Goal: Information Seeking & Learning: Learn about a topic

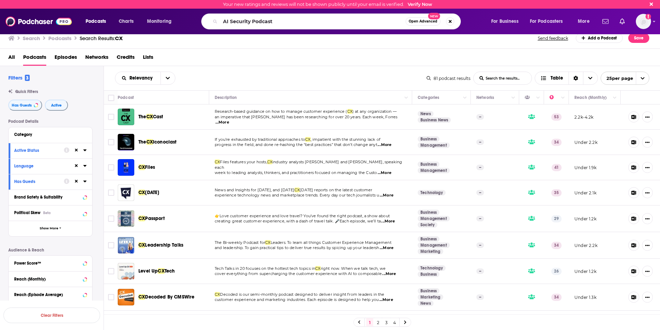
type input "AI Security Podcast"
click at [291, 23] on input "AI Security Podcast" at bounding box center [313, 21] width 186 height 11
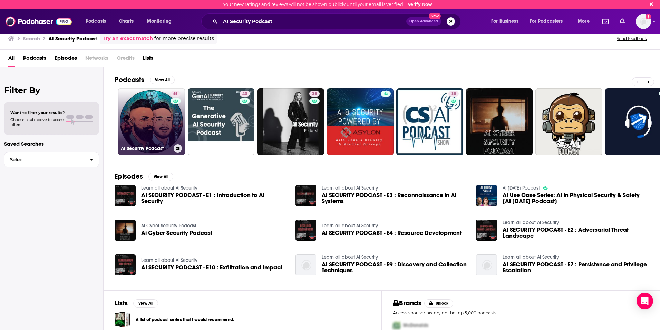
click at [165, 121] on link "51 AI Security Podcast" at bounding box center [151, 121] width 67 height 67
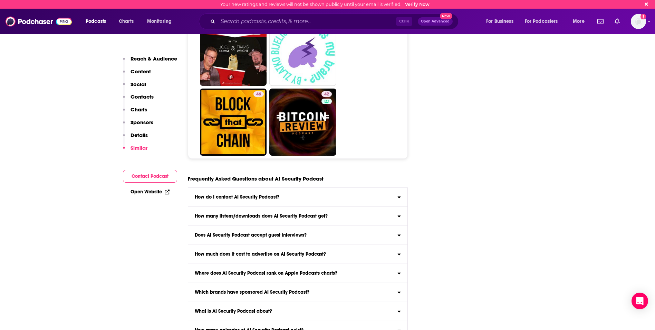
scroll to position [2605, 0]
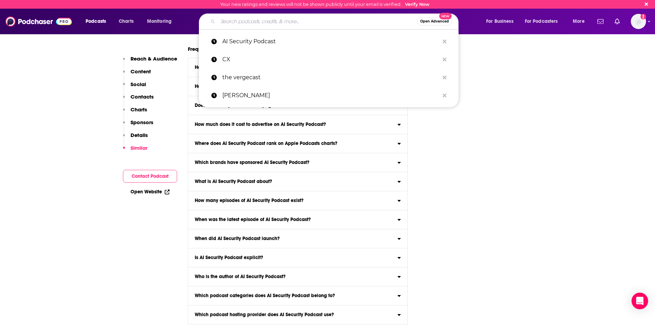
click at [283, 20] on input "Search podcasts, credits, & more..." at bounding box center [317, 21] width 199 height 11
paste input "AI in Business Podcast"
type input "AI in Business Podcast"
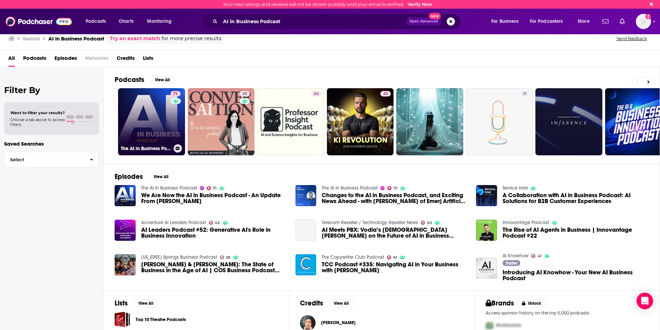
click at [159, 111] on link "71 The AI in Business Podcast" at bounding box center [151, 121] width 67 height 67
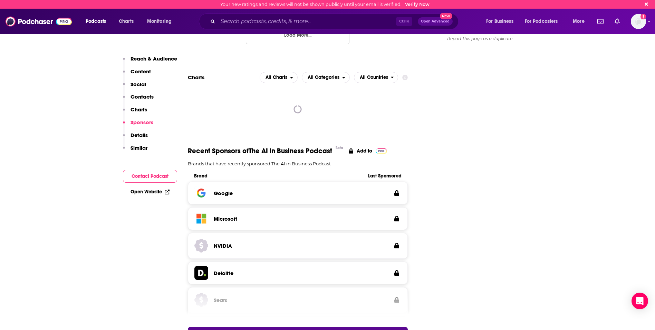
scroll to position [846, 0]
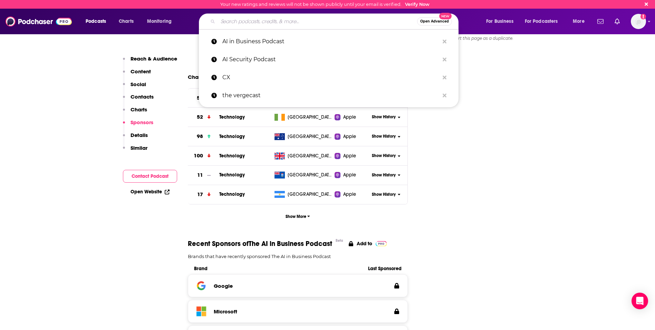
click at [319, 20] on input "Search podcasts, credits, & more..." at bounding box center [317, 21] width 199 height 11
paste input "Leveraging AI Podcast"
type input "Leveraging AI Podcast"
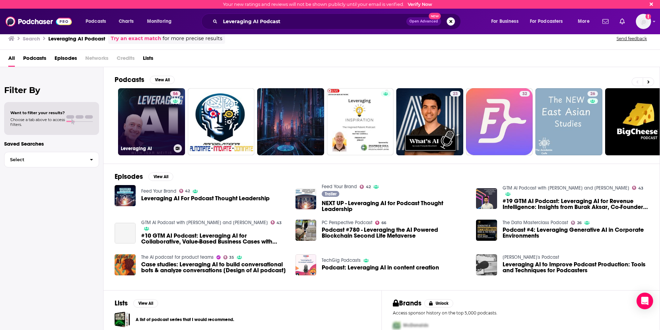
click at [156, 105] on link "56 Leveraging AI" at bounding box center [151, 121] width 67 height 67
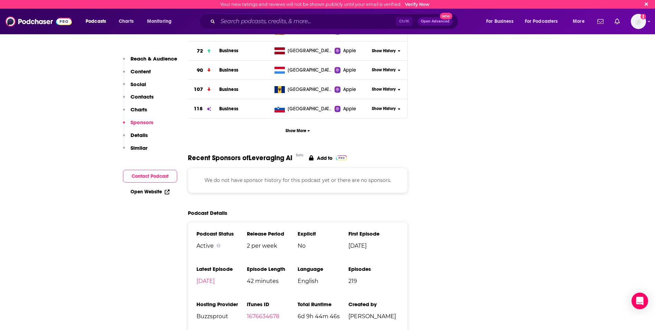
scroll to position [800, 0]
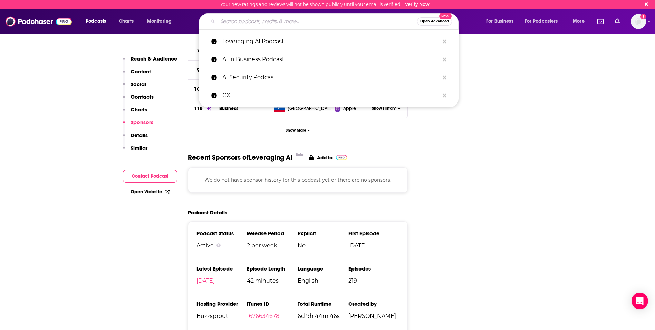
click at [263, 21] on input "Search podcasts, credits, & more..." at bounding box center [317, 21] width 199 height 11
paste input "The Business of Tech"
type input "The Business of Tech"
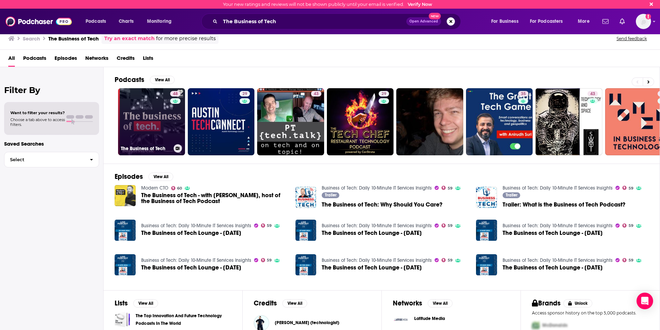
click at [156, 116] on link "48 The Business of Tech" at bounding box center [151, 121] width 67 height 67
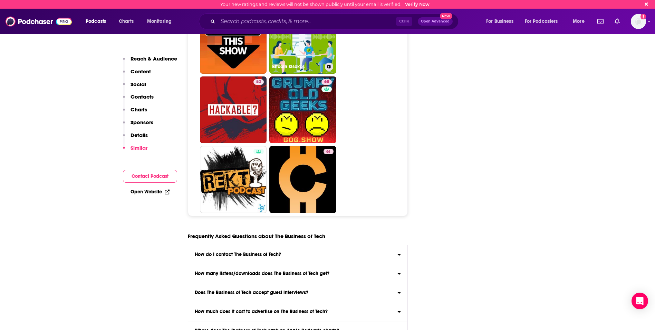
scroll to position [3289, 0]
